Goal: Task Accomplishment & Management: Complete application form

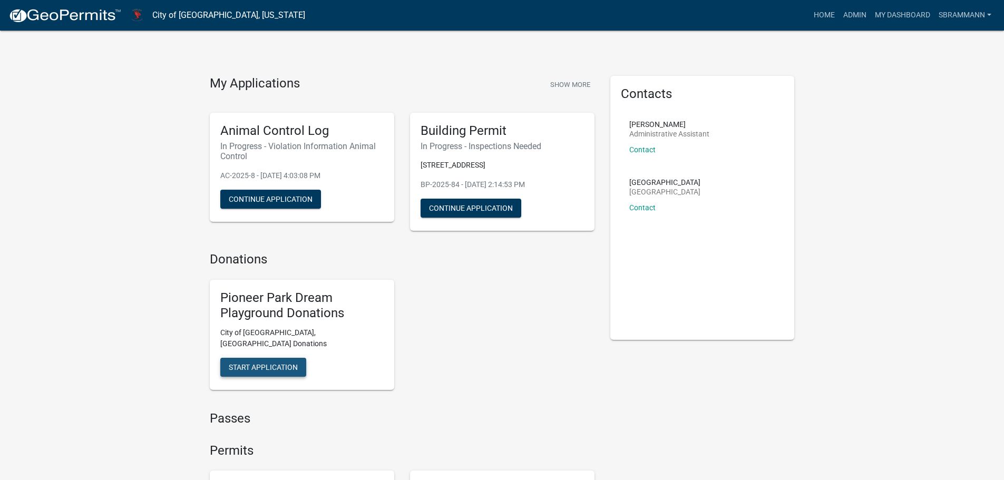
click at [243, 363] on span "Start Application" at bounding box center [263, 367] width 69 height 8
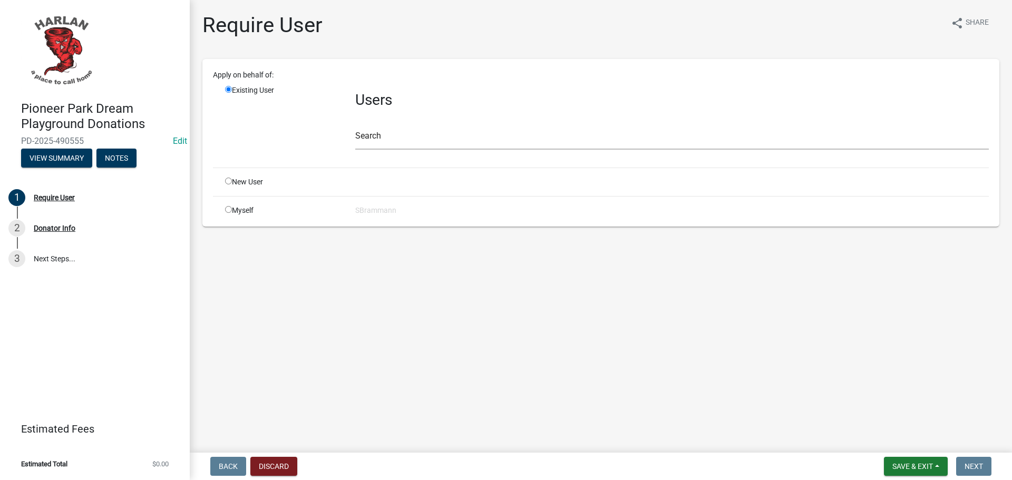
click at [228, 209] on input "radio" at bounding box center [228, 209] width 7 height 7
radio input "true"
radio input "false"
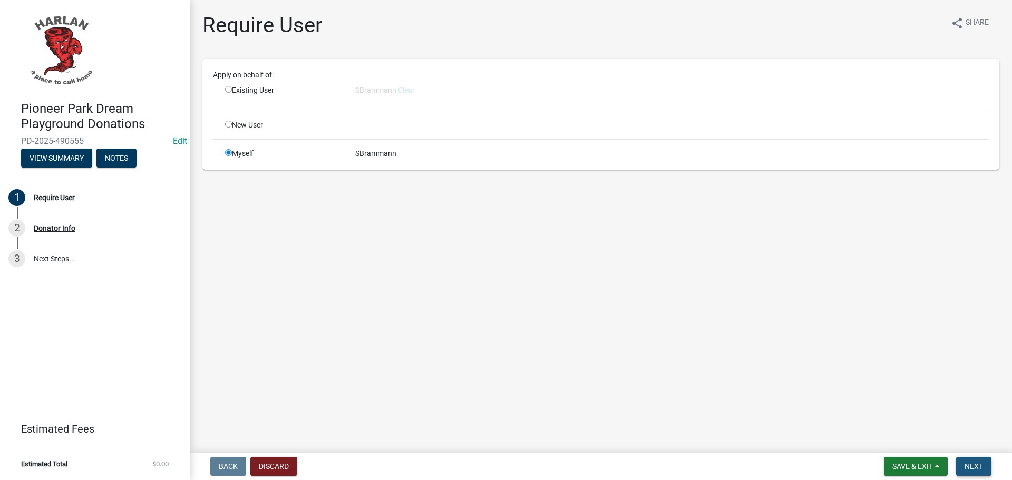
click at [981, 463] on span "Next" at bounding box center [974, 466] width 18 height 8
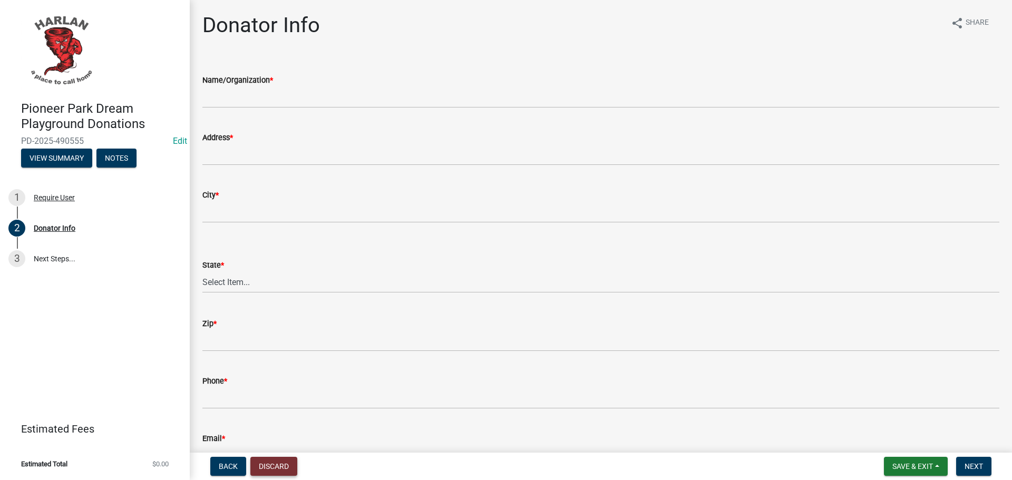
click at [274, 470] on button "Discard" at bounding box center [273, 466] width 47 height 19
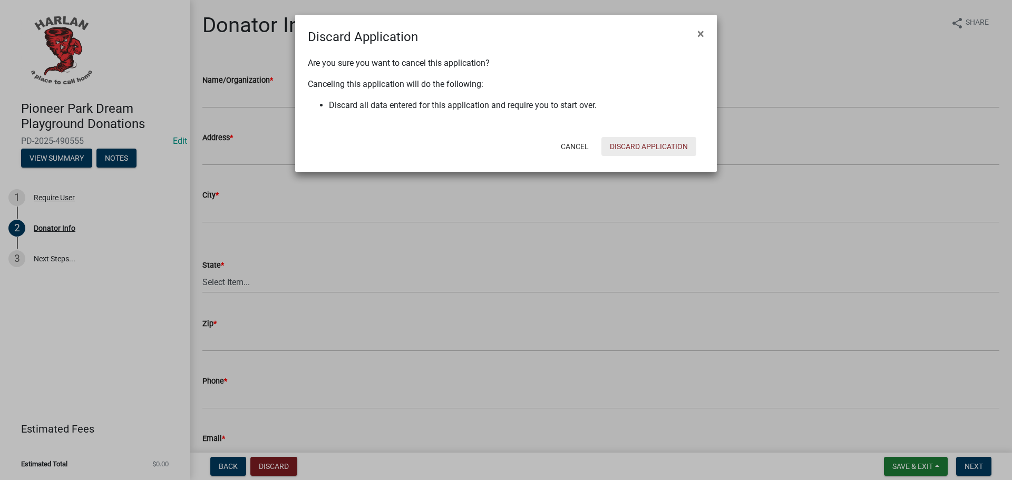
click at [634, 140] on button "Discard Application" at bounding box center [649, 146] width 95 height 19
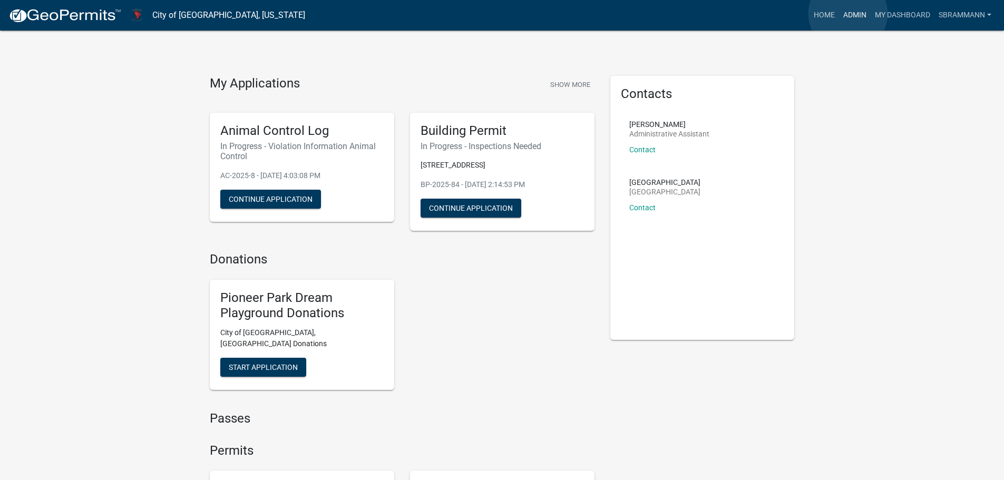
click at [848, 14] on link "Admin" at bounding box center [855, 15] width 32 height 20
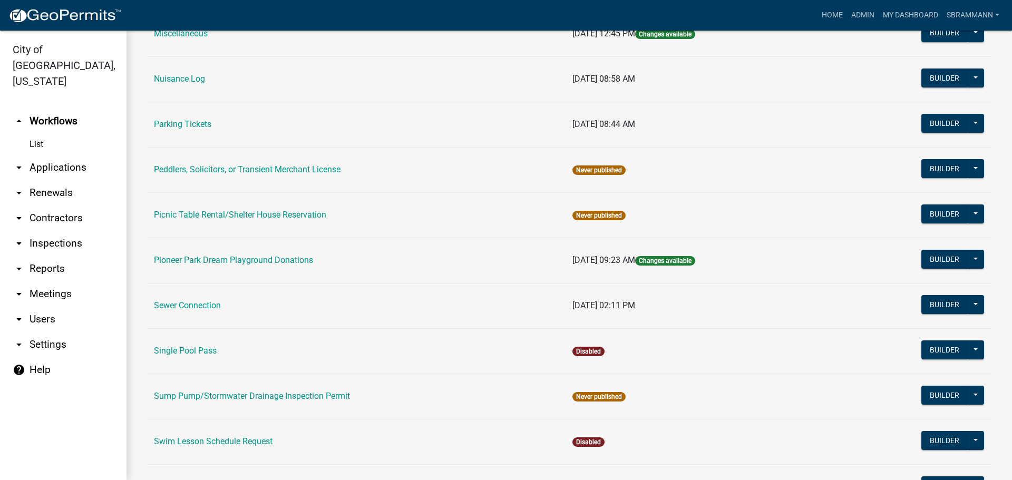
scroll to position [639, 0]
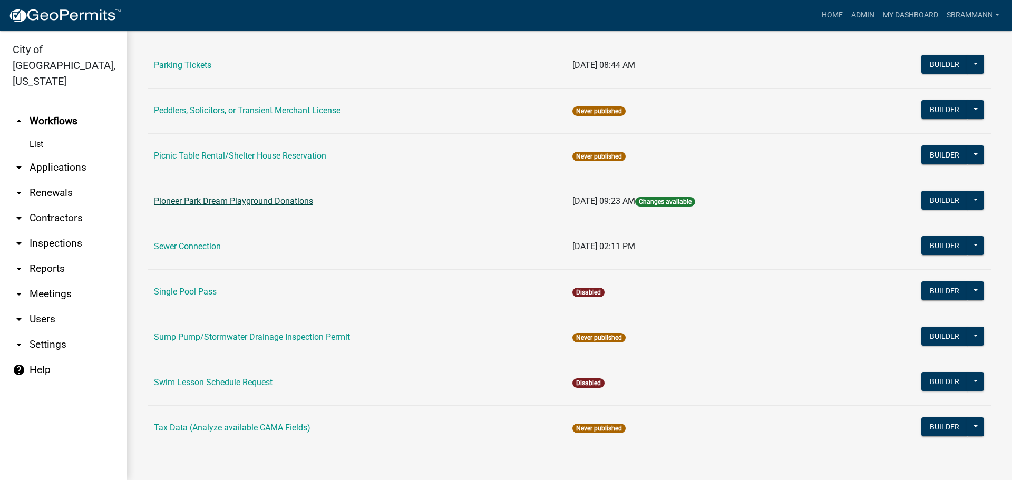
click at [201, 199] on link "Pioneer Park Dream Playground Donations" at bounding box center [233, 201] width 159 height 10
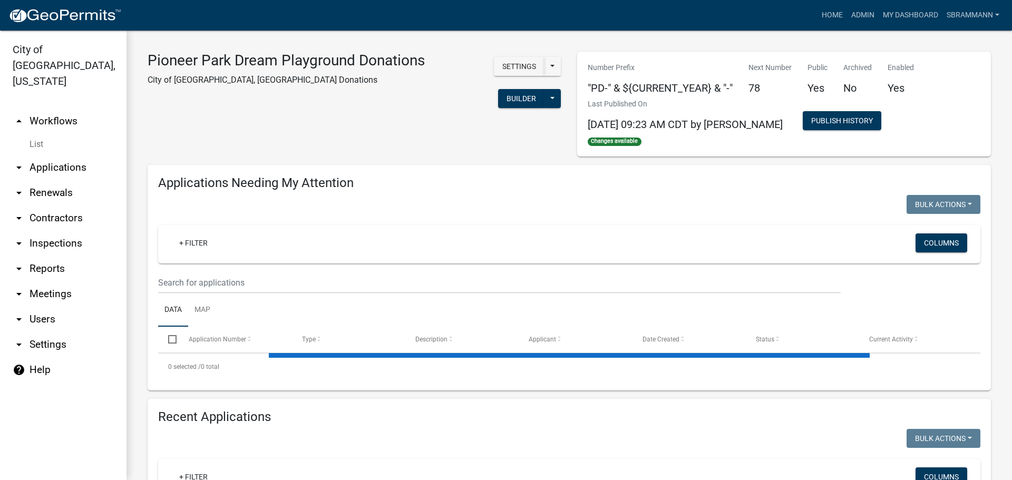
select select "3: 100"
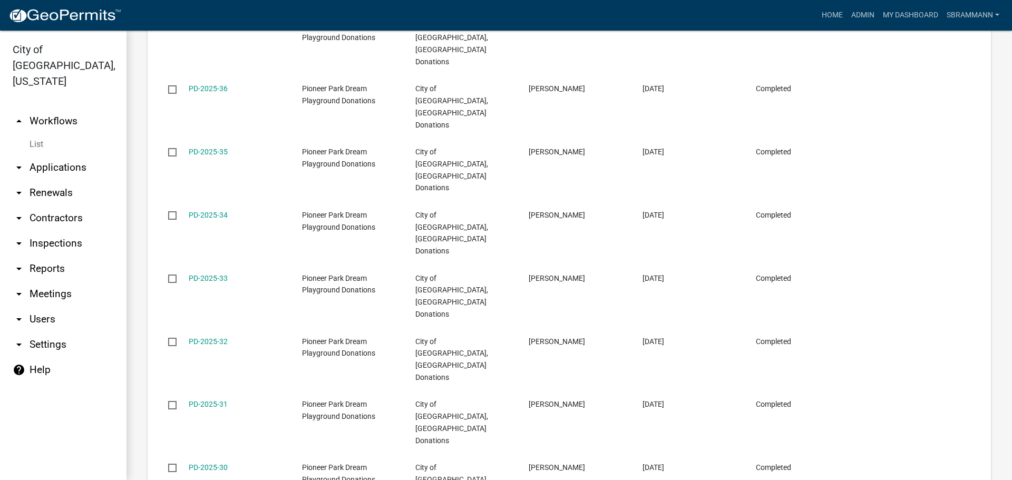
scroll to position [3190, 0]
click at [821, 15] on link "Home" at bounding box center [833, 15] width 30 height 20
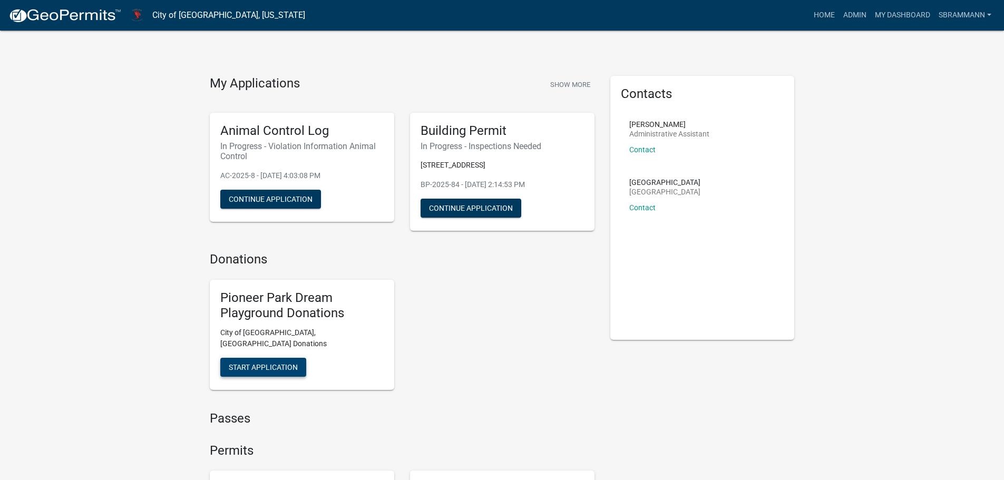
click at [265, 363] on span "Start Application" at bounding box center [263, 367] width 69 height 8
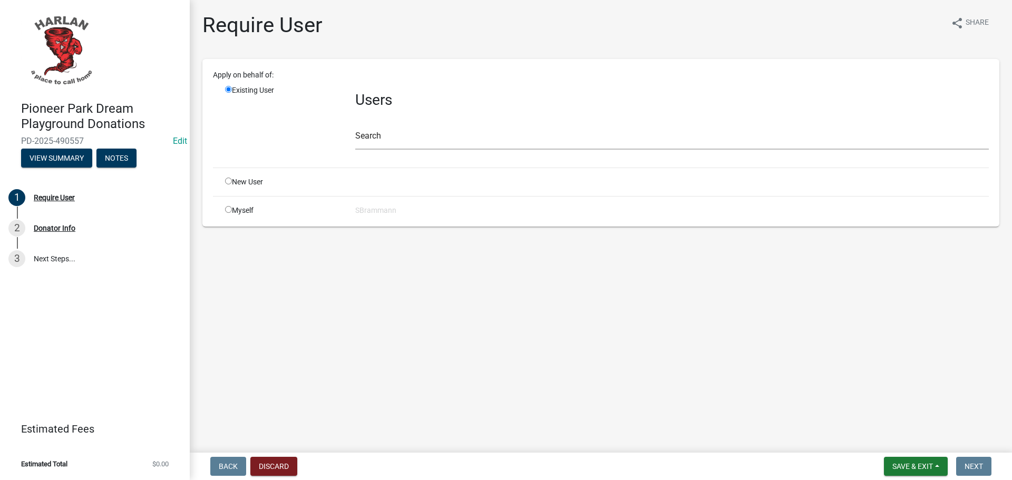
click at [229, 209] on input "radio" at bounding box center [228, 209] width 7 height 7
radio input "true"
radio input "false"
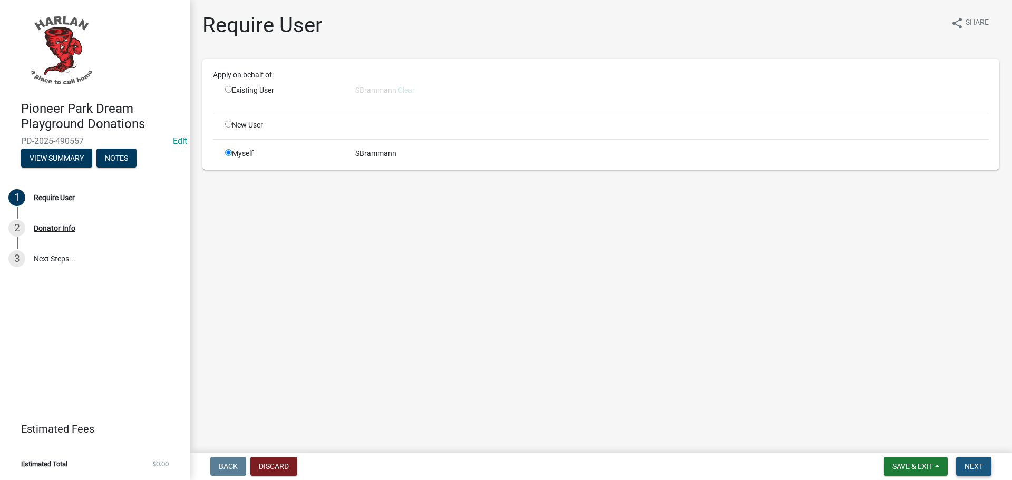
click at [968, 468] on span "Next" at bounding box center [974, 466] width 18 height 8
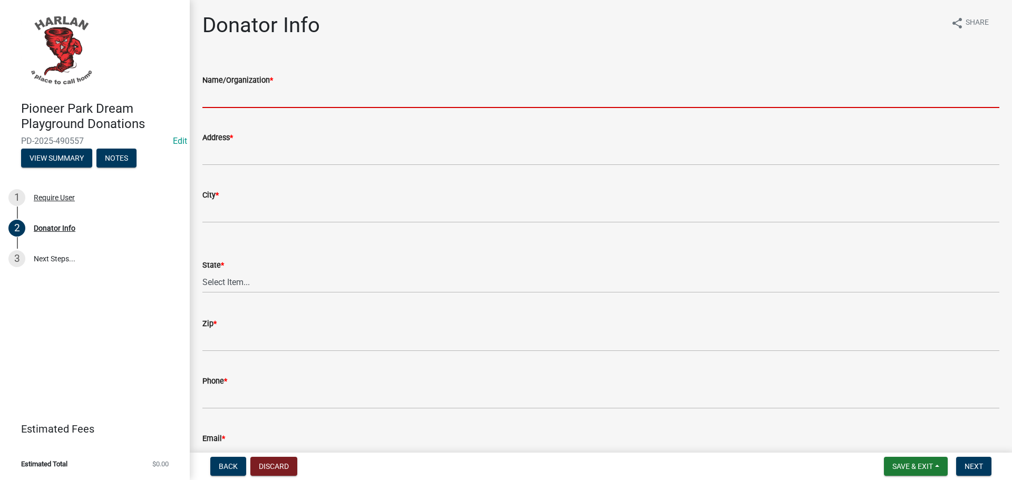
click at [235, 95] on input "Name/Organization *" at bounding box center [600, 97] width 797 height 22
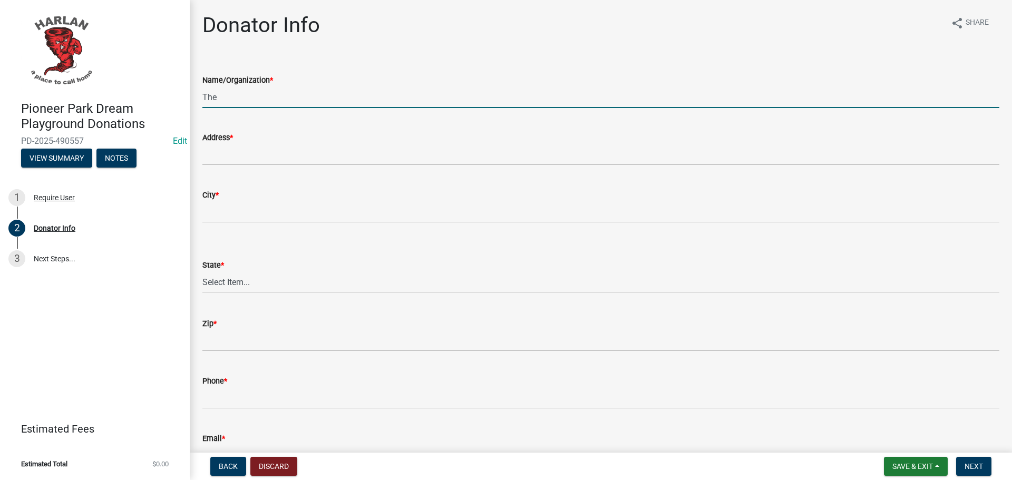
type input "The Family of [PERSON_NAME]"
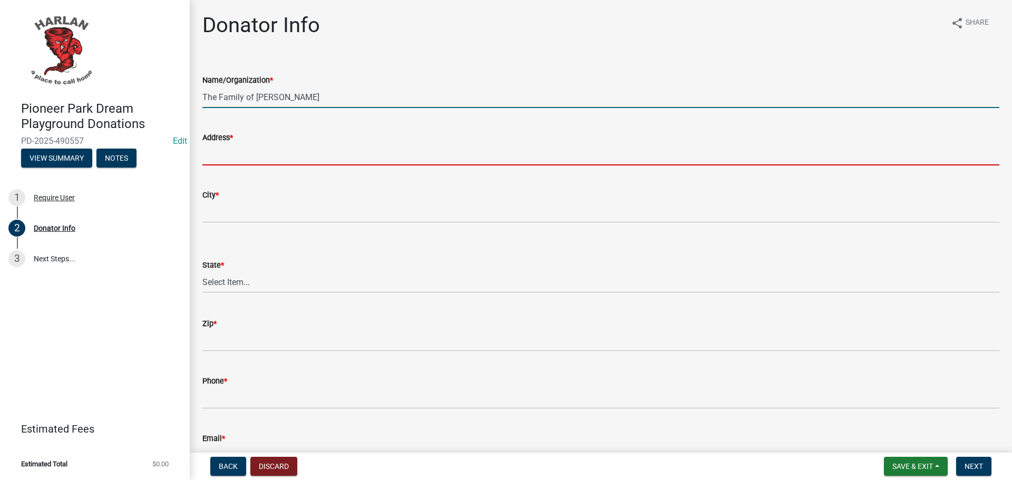
click at [239, 156] on input "Address *" at bounding box center [600, 155] width 797 height 22
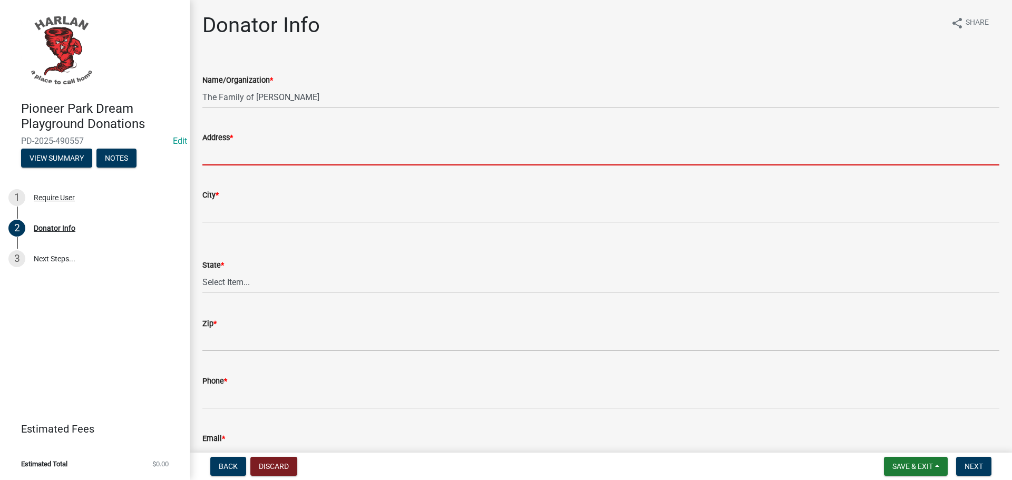
type input "[STREET_ADDRESS][PERSON_NAME]"
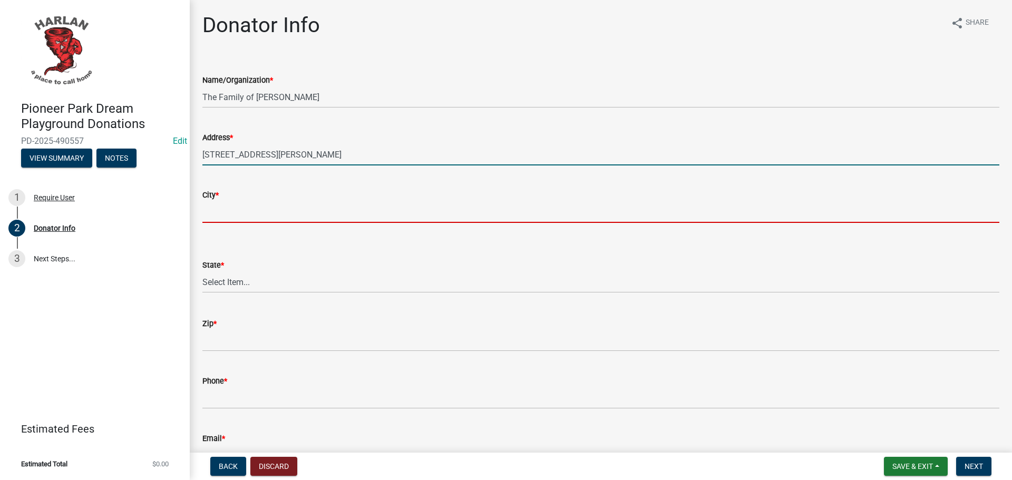
type input "[PERSON_NAME]"
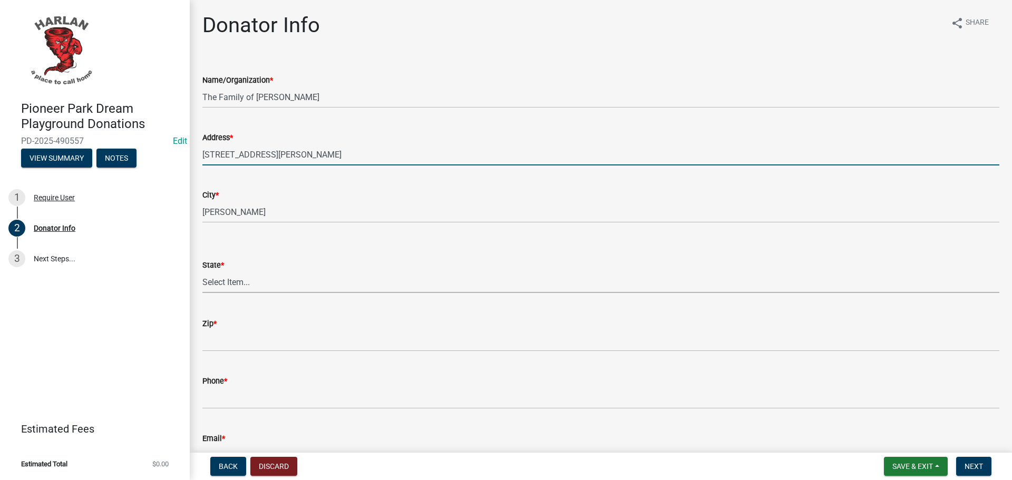
select select "IA"
type input "51537"
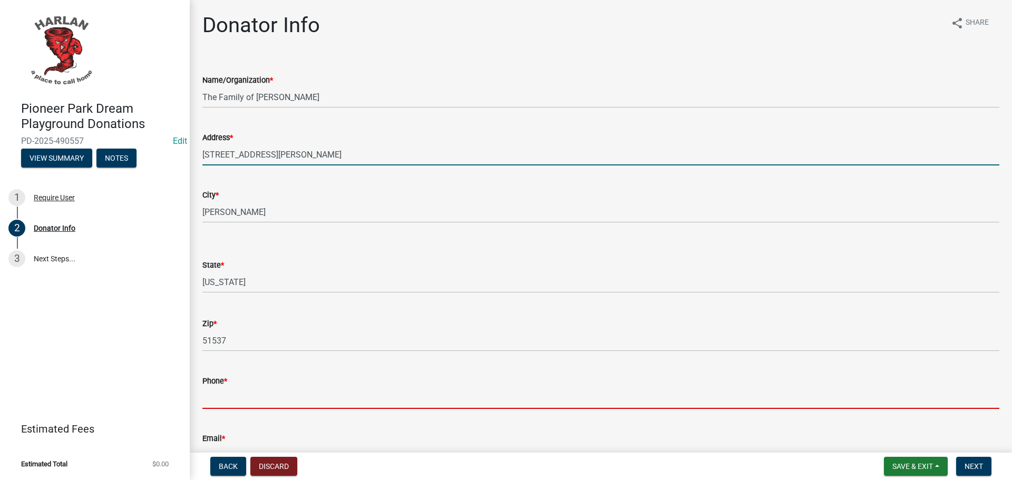
type input "7127555137"
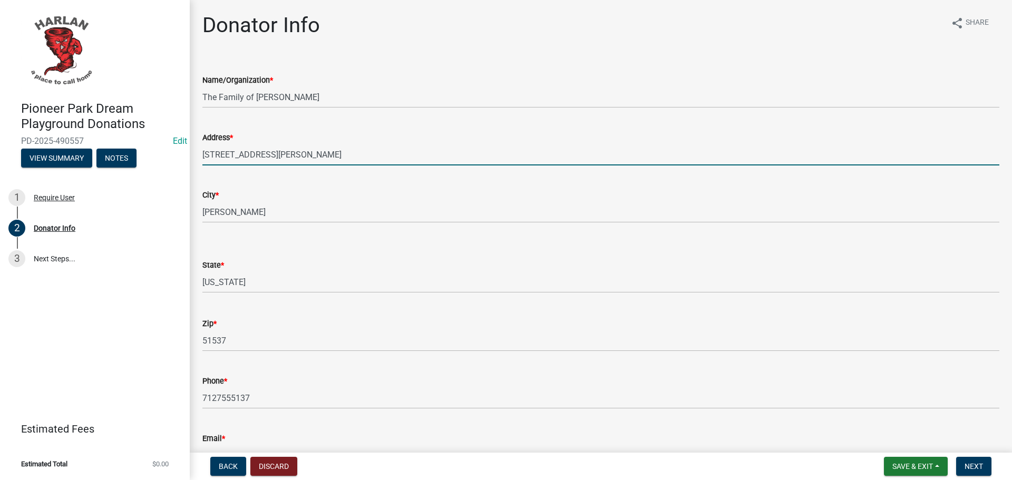
type input "[EMAIL_ADDRESS][DOMAIN_NAME]"
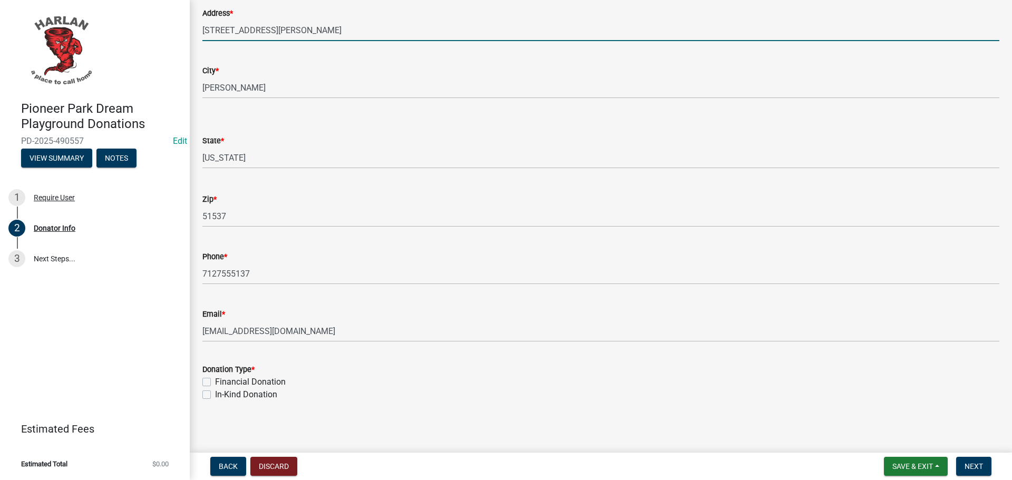
scroll to position [128, 0]
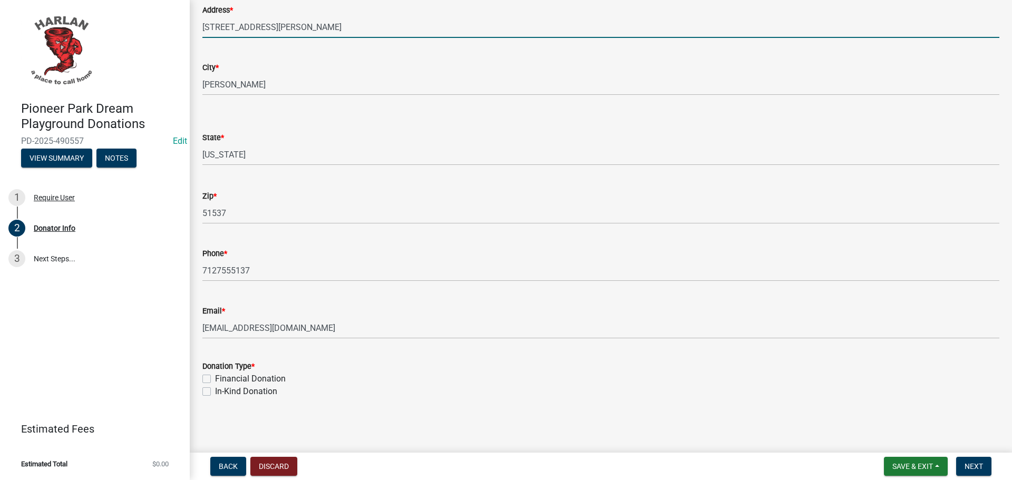
click at [215, 376] on label "Financial Donation" at bounding box center [250, 379] width 71 height 13
click at [215, 376] on input "Financial Donation" at bounding box center [218, 376] width 7 height 7
checkbox input "true"
checkbox input "false"
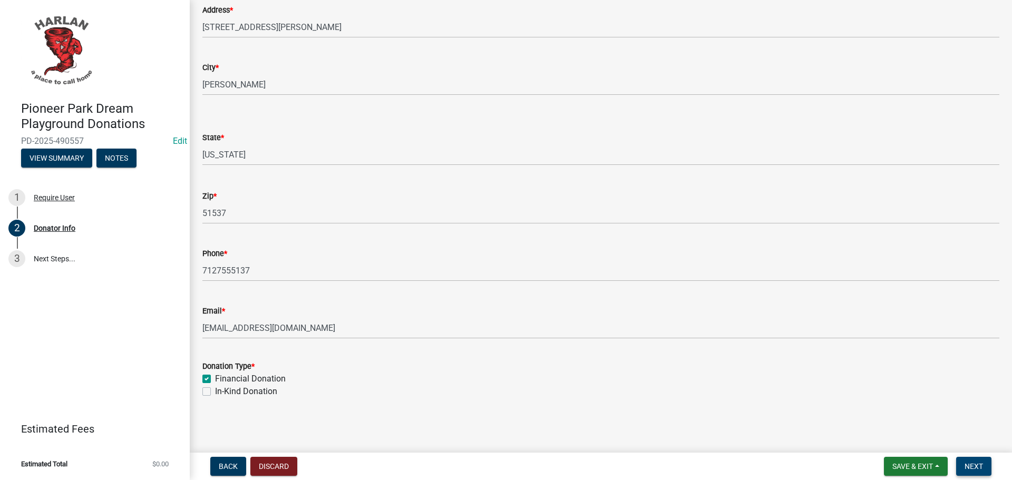
click at [974, 467] on span "Next" at bounding box center [974, 466] width 18 height 8
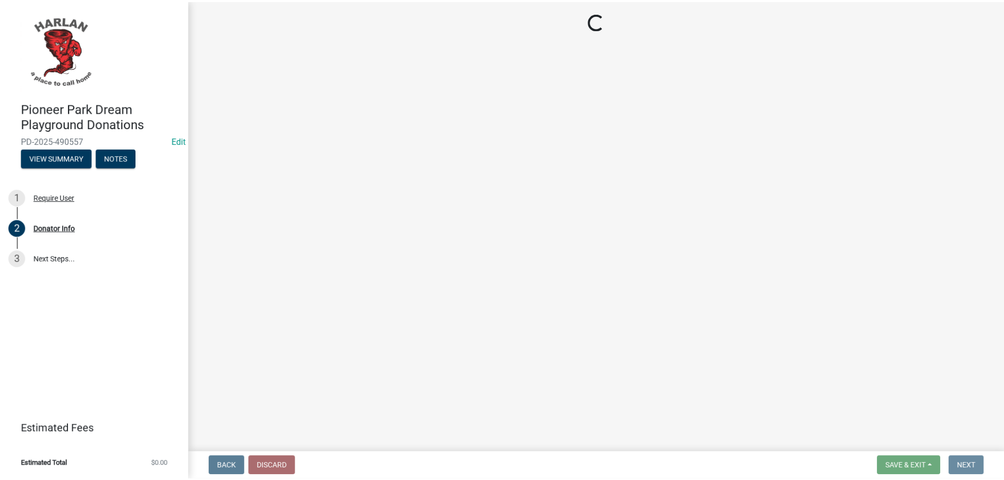
scroll to position [0, 0]
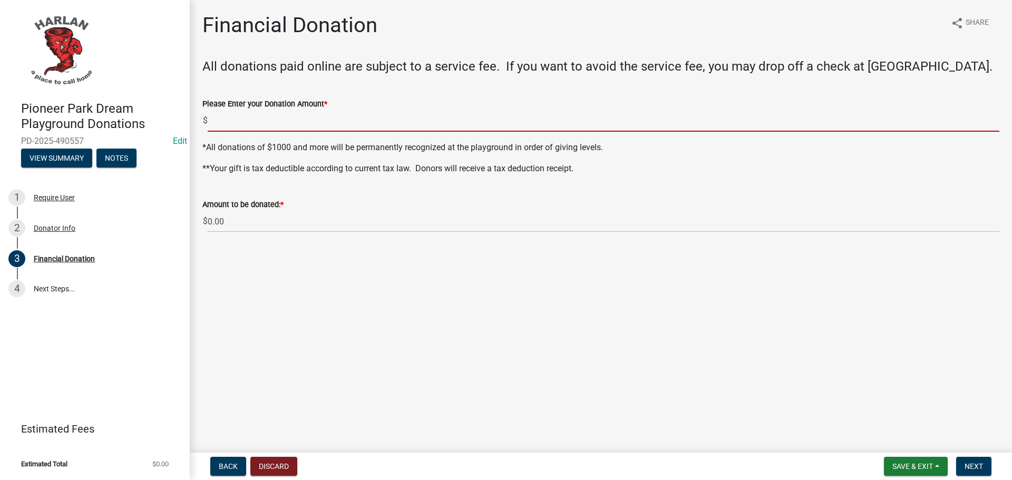
click at [244, 119] on input "text" at bounding box center [604, 121] width 792 height 22
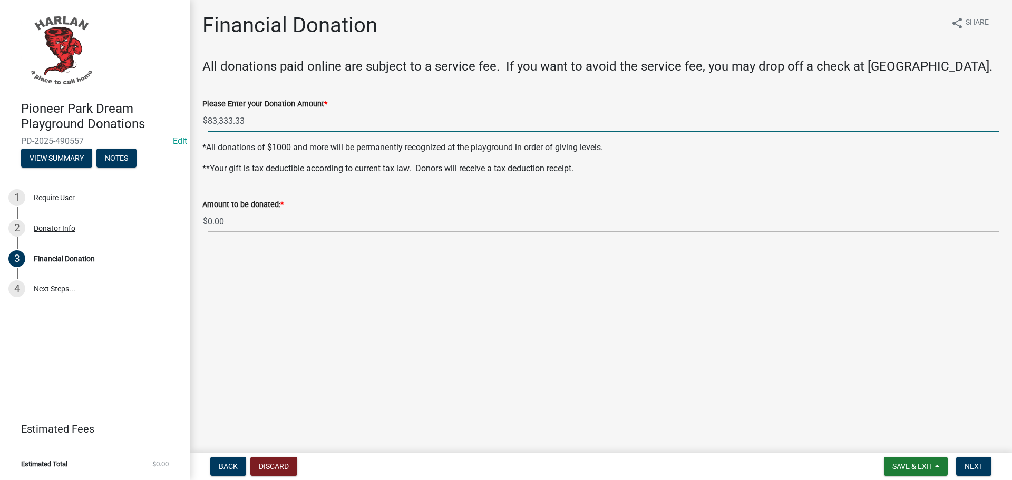
type input "83333.33"
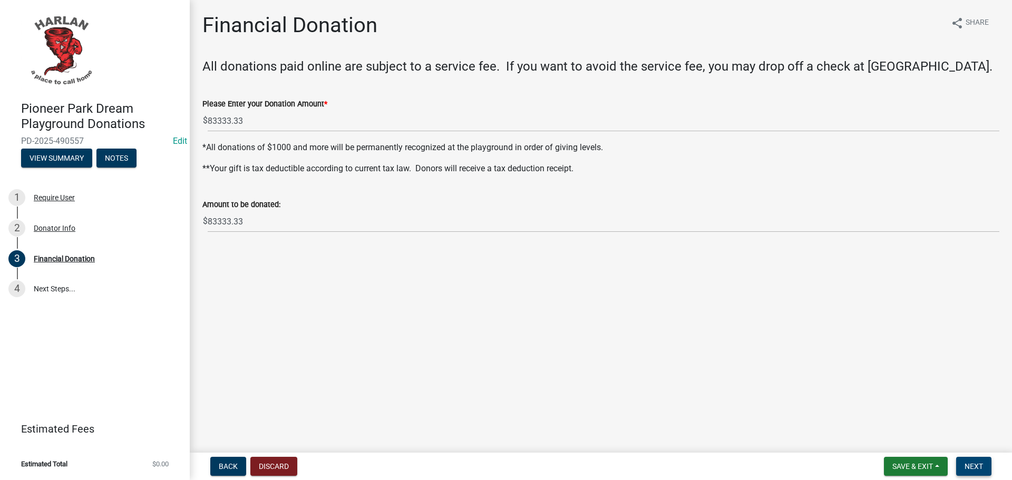
click at [965, 463] on span "Next" at bounding box center [974, 466] width 18 height 8
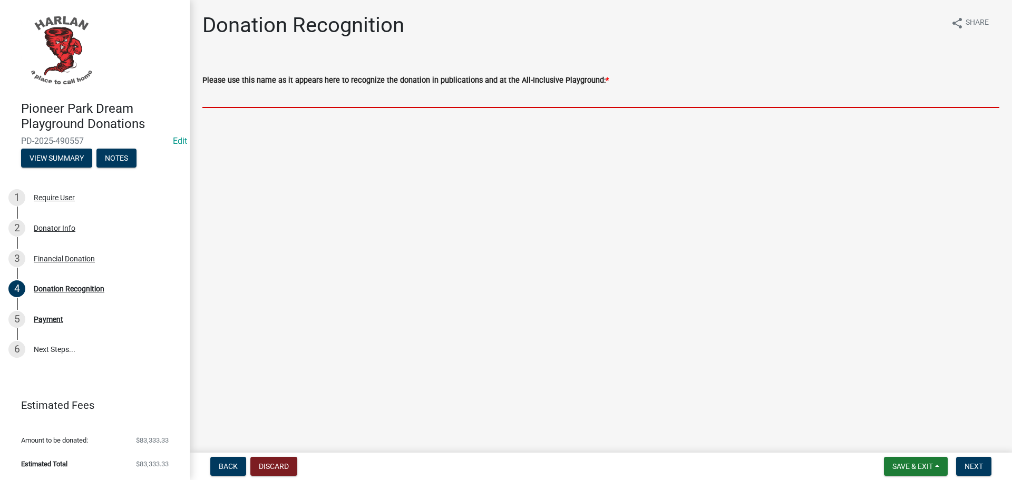
click at [239, 97] on input "Please use this name as it appears here to recognize the donation in publicatio…" at bounding box center [600, 97] width 797 height 22
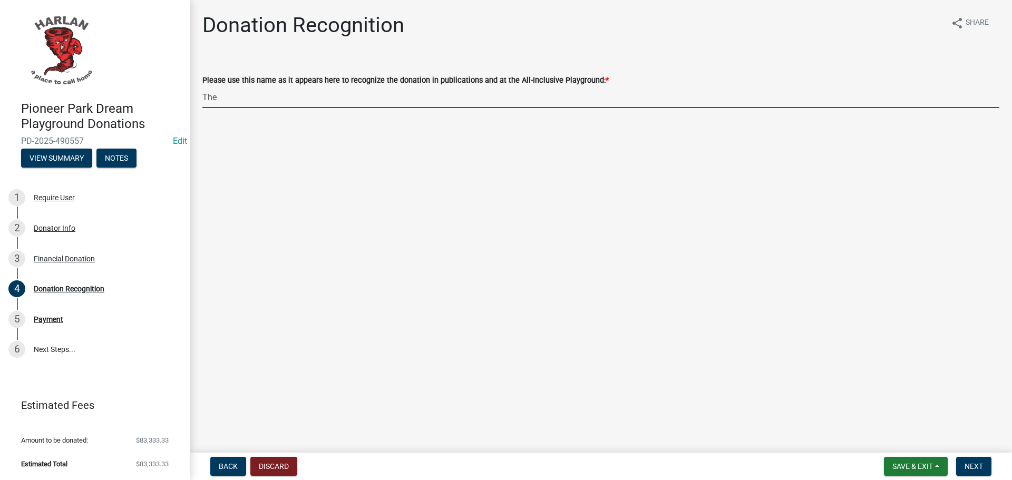
type input "The Family of [PERSON_NAME]"
click at [977, 465] on span "Next" at bounding box center [974, 466] width 18 height 8
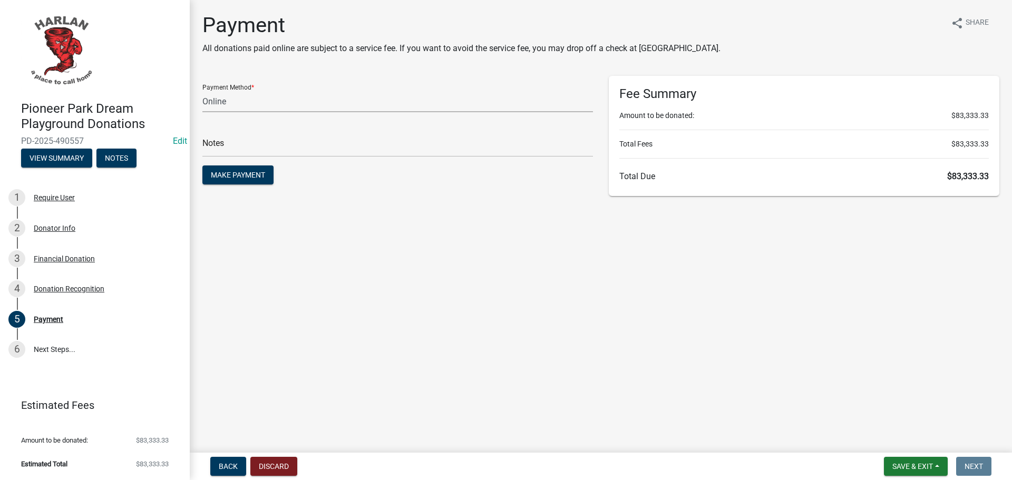
click at [208, 99] on select "Credit Card POS Check Cash Online" at bounding box center [397, 102] width 391 height 22
select select "1: 0"
click at [202, 91] on select "Credit Card POS Check Cash Online" at bounding box center [397, 102] width 391 height 22
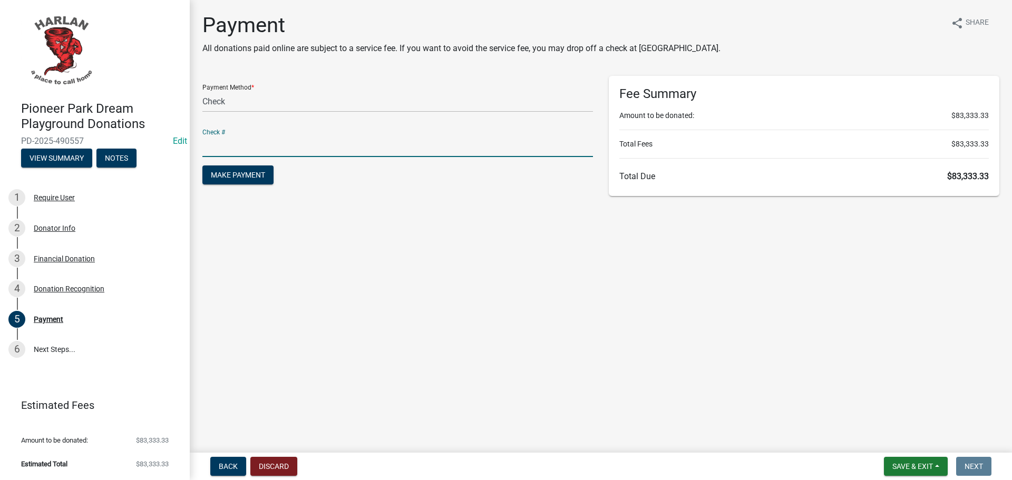
click at [227, 150] on input "text" at bounding box center [397, 147] width 391 height 22
type input "126598529"
click at [247, 176] on span "Make Payment" at bounding box center [238, 175] width 54 height 8
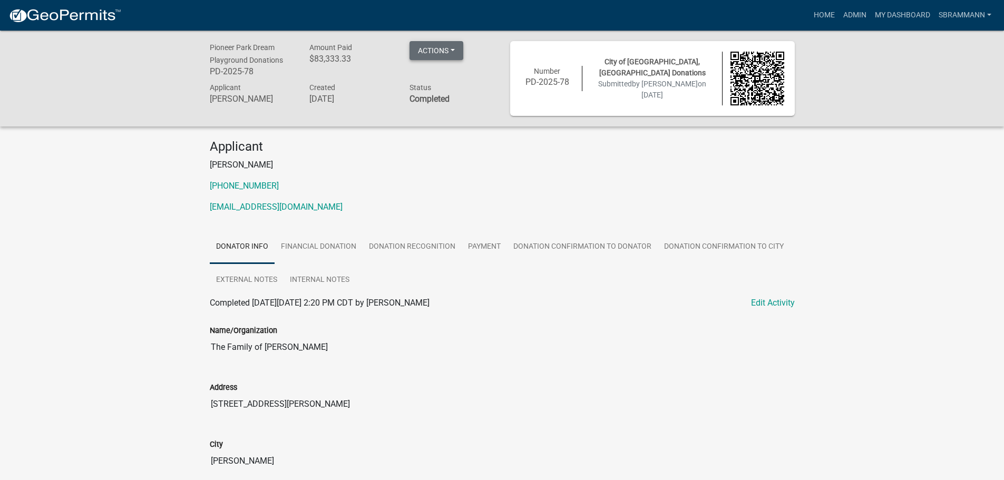
click at [430, 46] on button "Actions" at bounding box center [437, 50] width 54 height 19
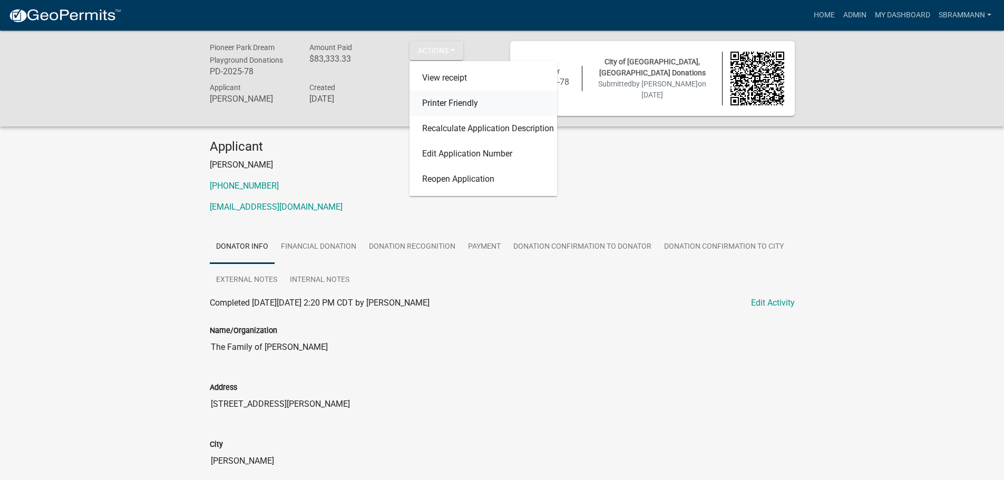
click at [452, 99] on link "Printer Friendly" at bounding box center [484, 103] width 148 height 25
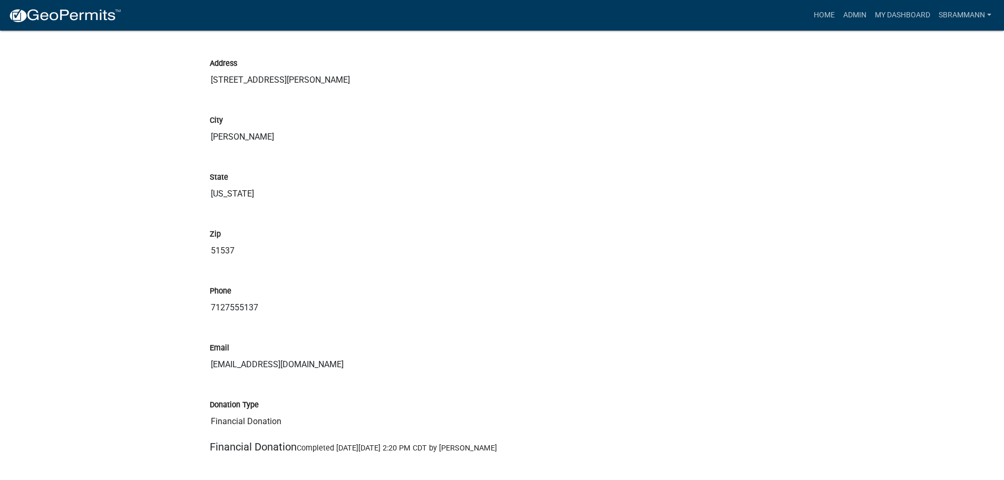
scroll to position [422, 0]
